Goal: Complete application form

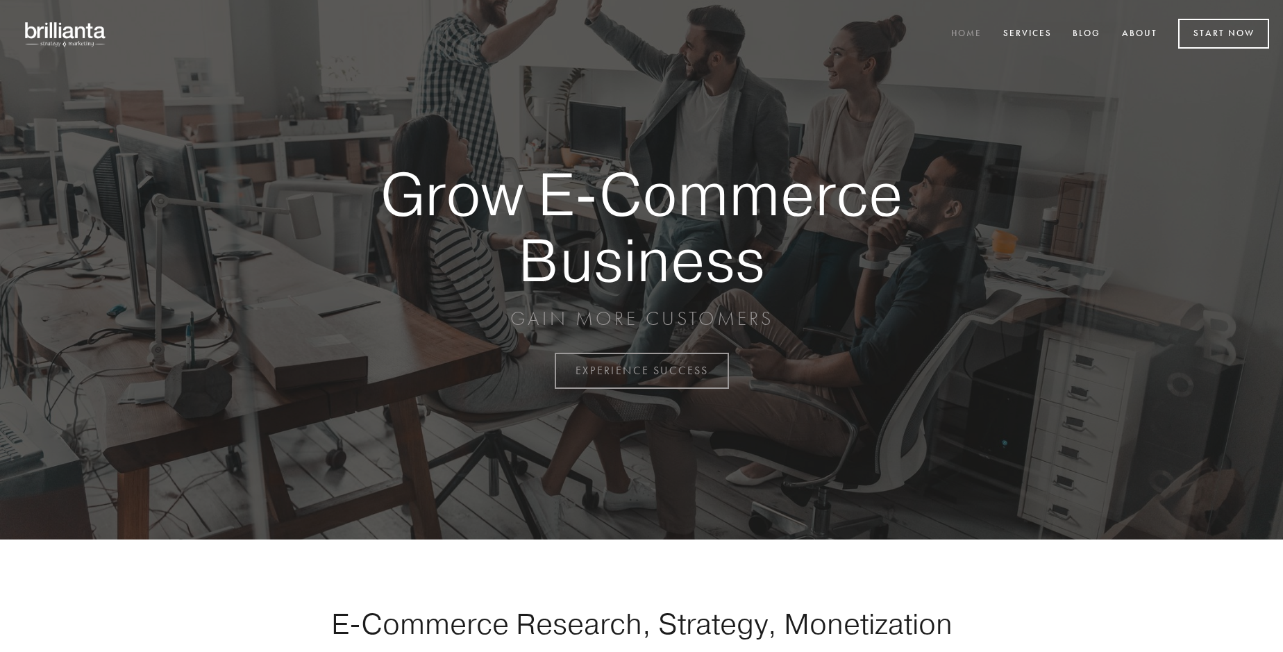
scroll to position [3640, 0]
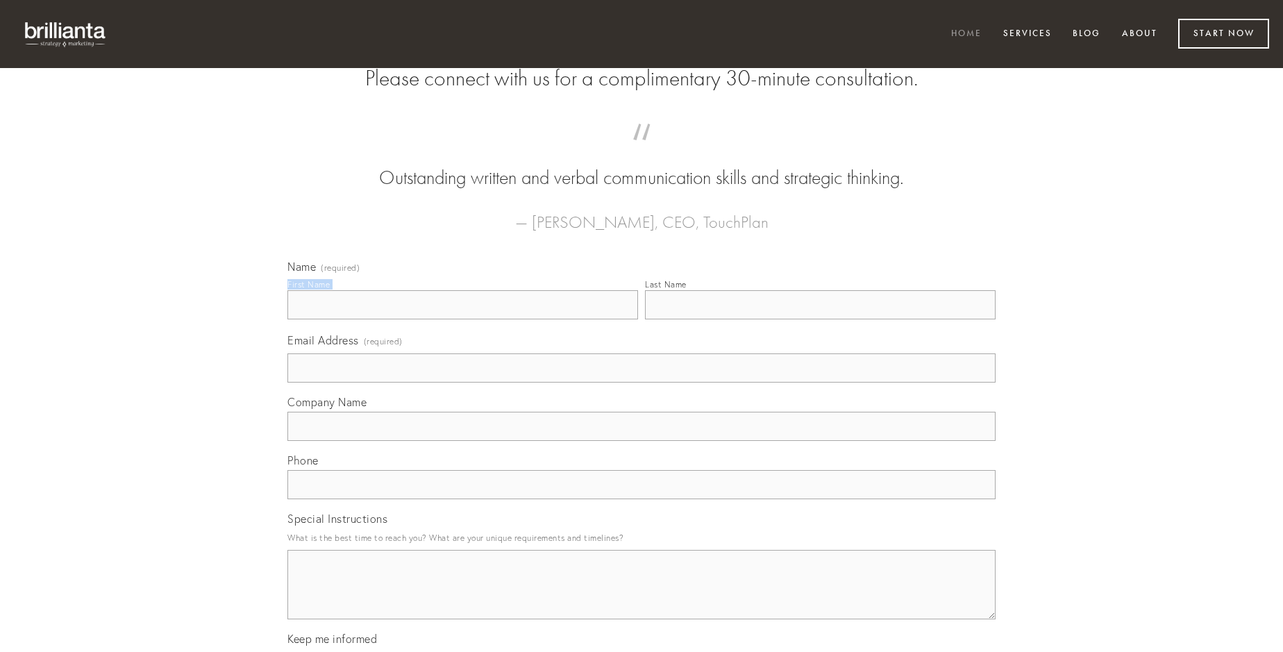
type input "[PERSON_NAME]"
click at [820, 319] on input "Last Name" at bounding box center [820, 304] width 351 height 29
type input "[PERSON_NAME]"
click at [642, 383] on input "Email Address (required)" at bounding box center [641, 367] width 708 height 29
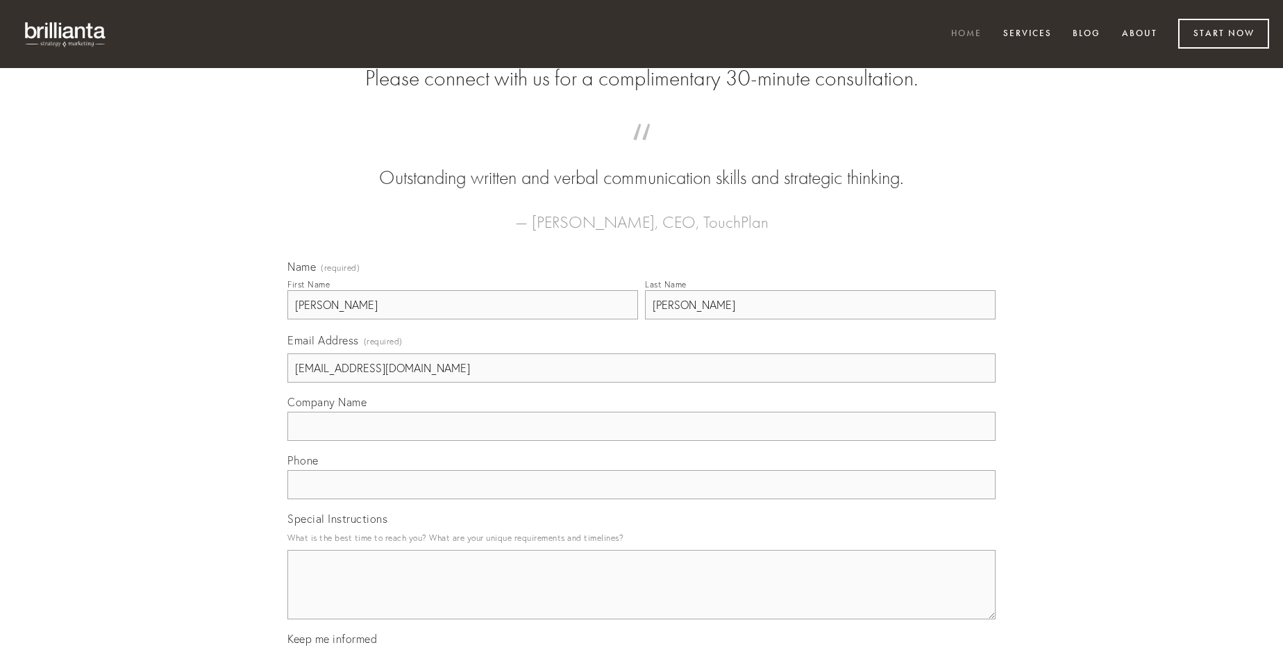
type input "[EMAIL_ADDRESS][DOMAIN_NAME]"
click at [642, 441] on input "Company Name" at bounding box center [641, 426] width 708 height 29
type input "[PERSON_NAME]"
click at [642, 499] on input "text" at bounding box center [641, 484] width 708 height 29
click at [642, 597] on textarea "Special Instructions" at bounding box center [641, 584] width 708 height 69
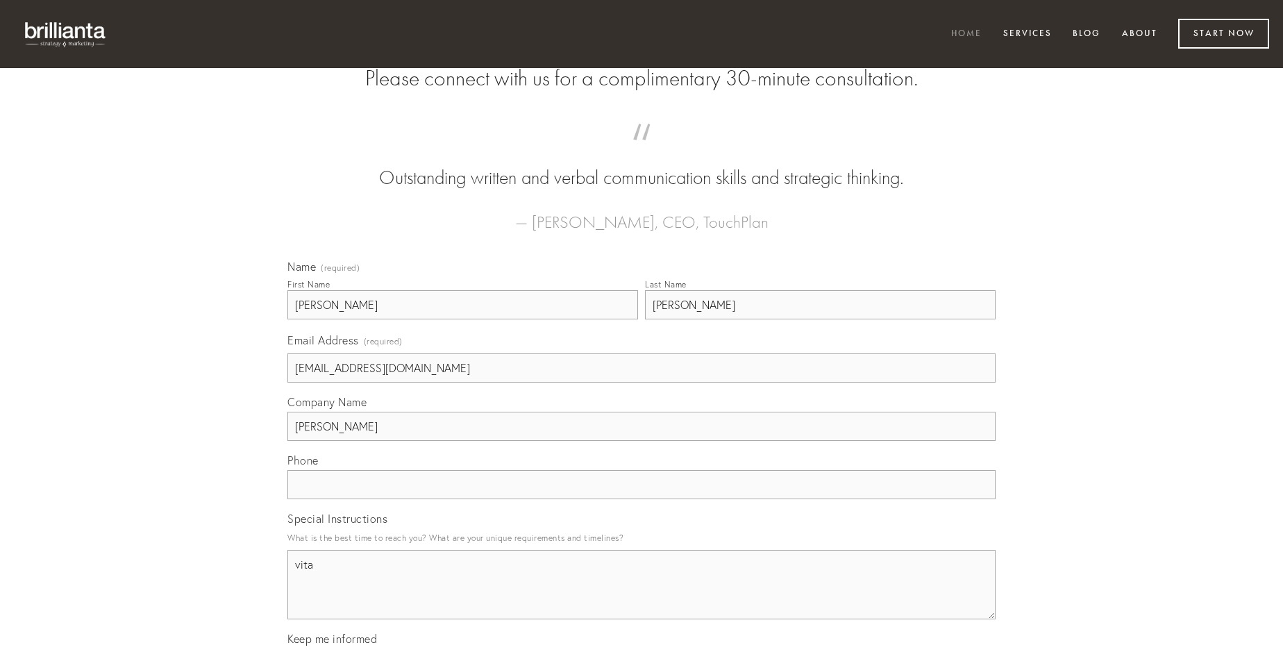
type textarea "vita"
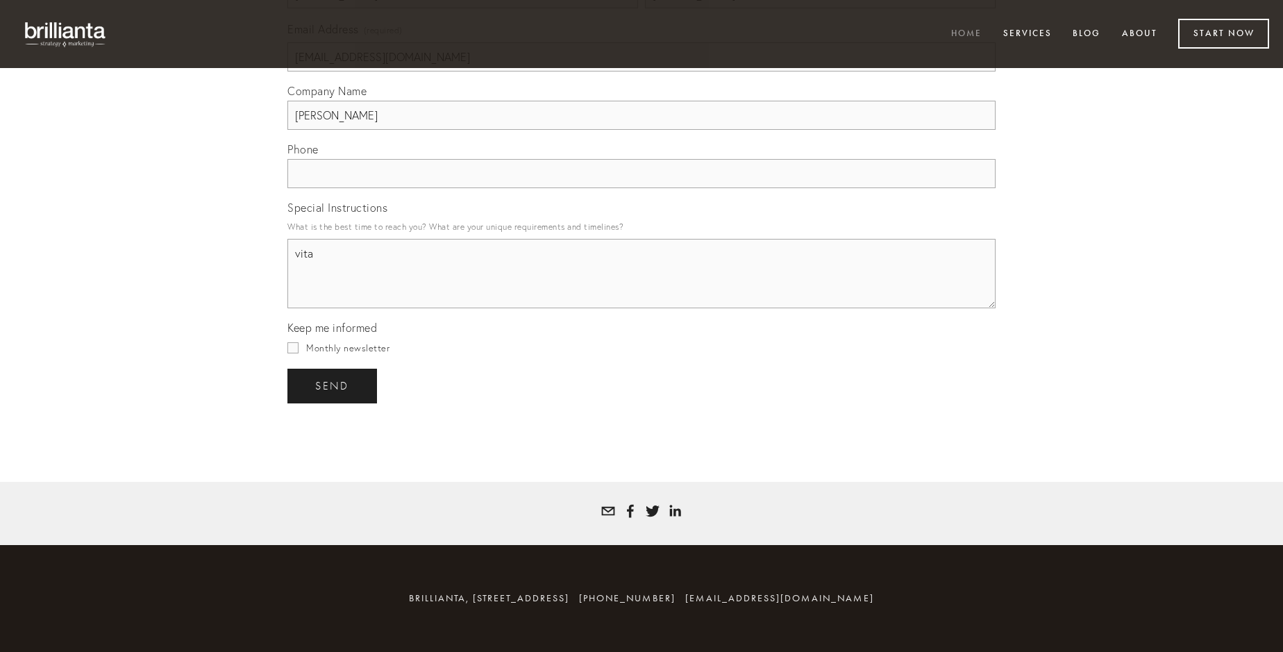
click at [333, 385] on span "send" at bounding box center [332, 386] width 34 height 12
